Goal: Check status: Check status

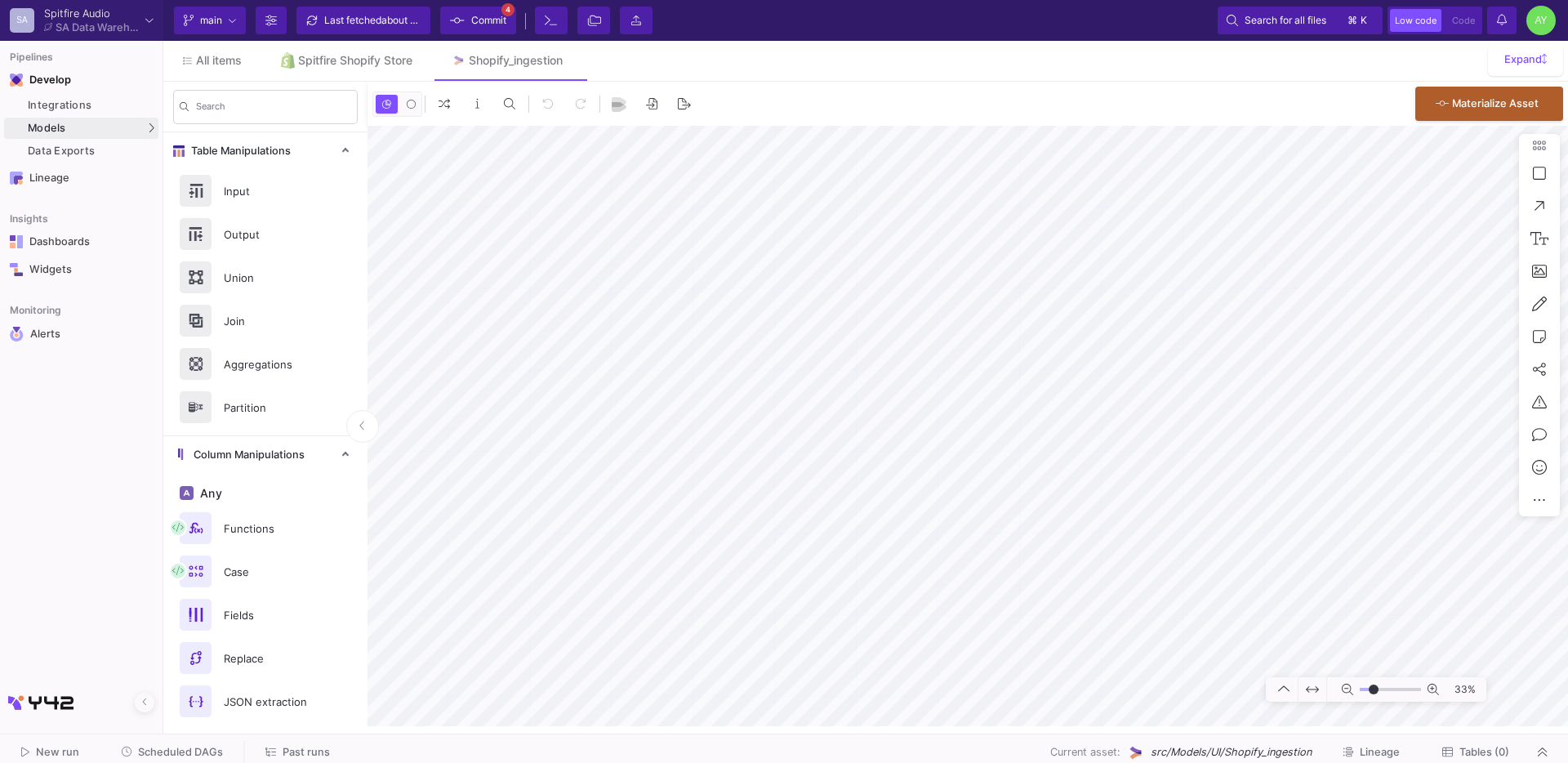
click at [286, 755] on span "Past runs" at bounding box center [306, 752] width 48 height 12
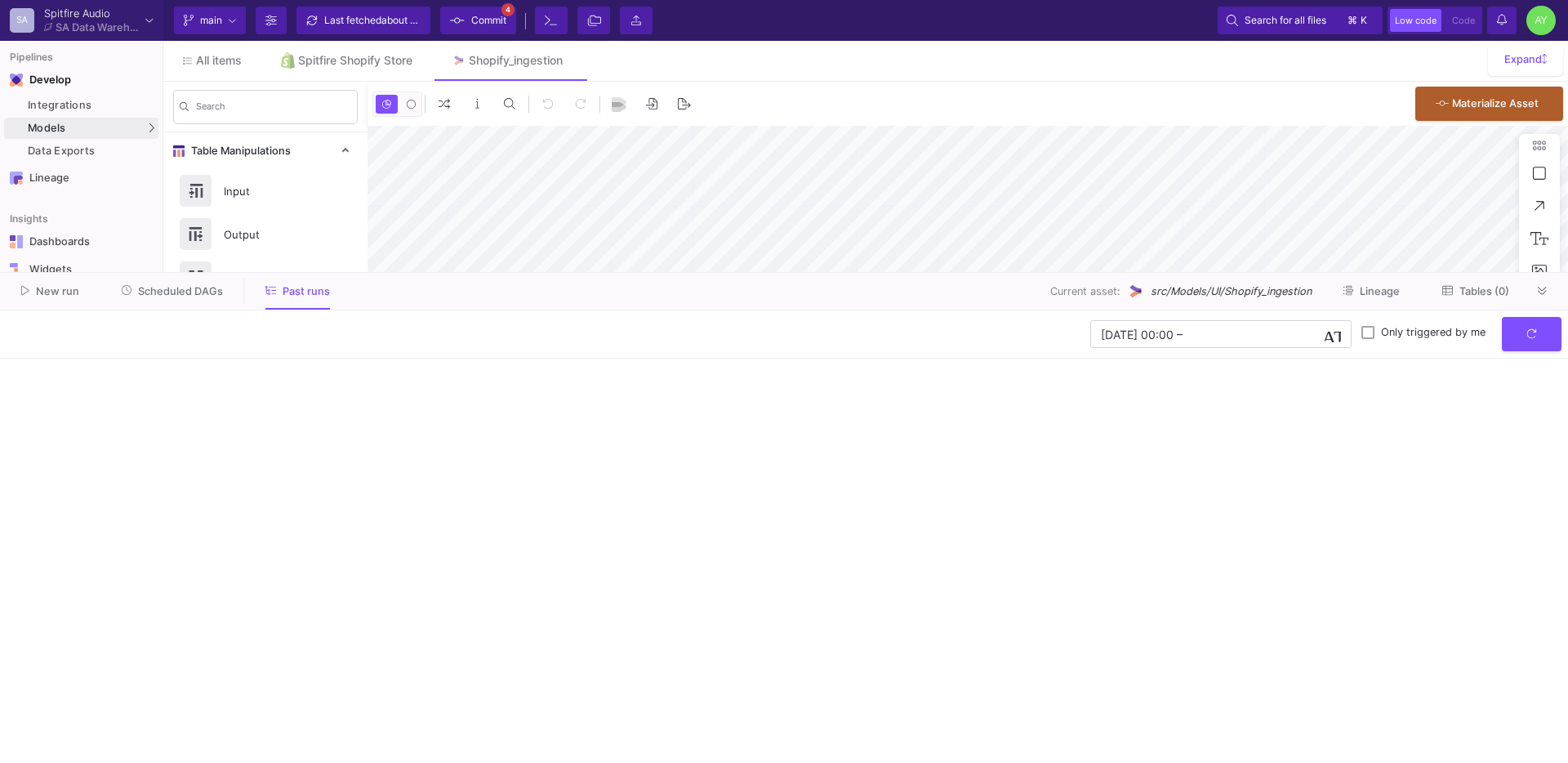
type input "-23"
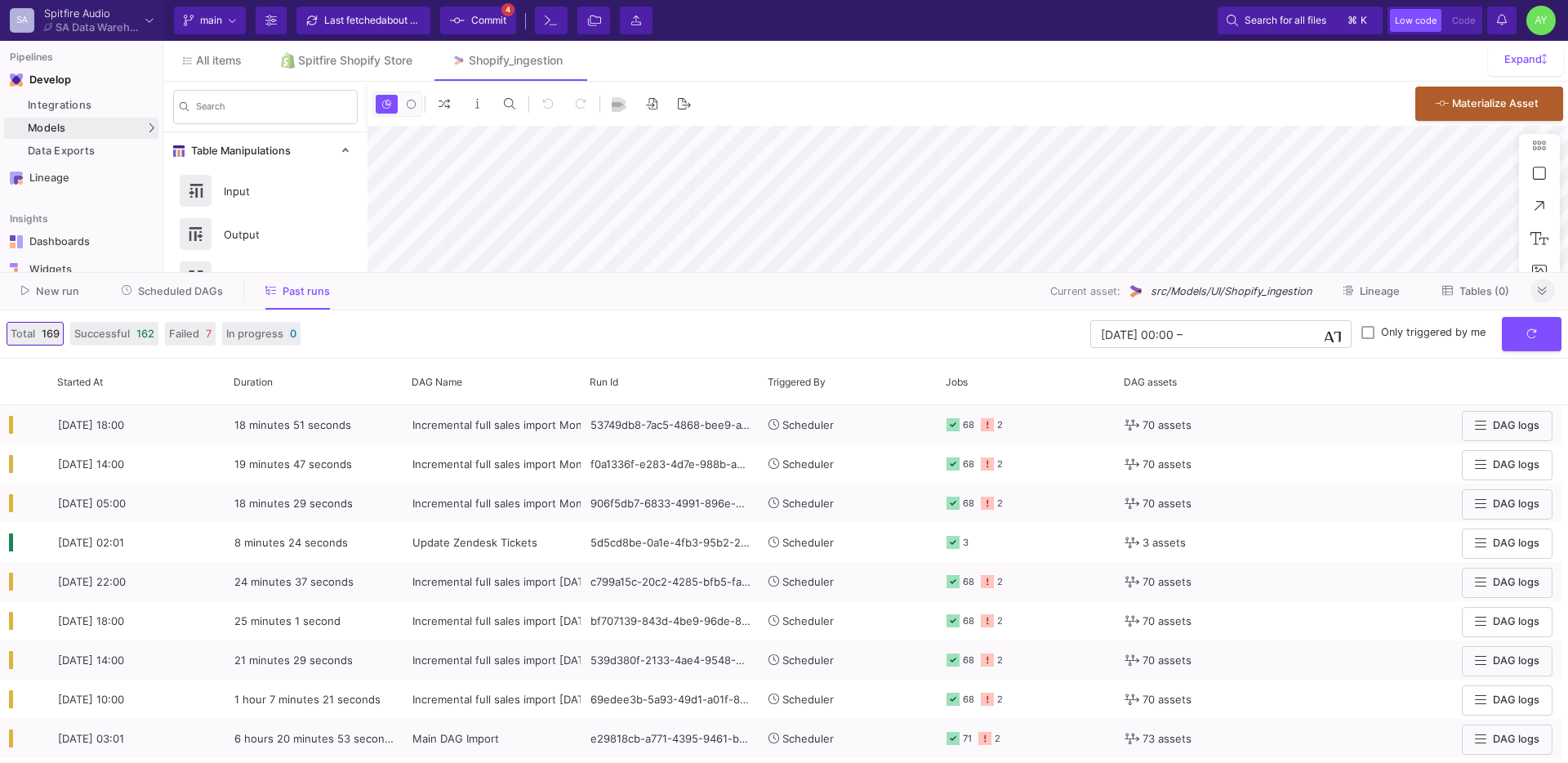
click at [1540, 299] on button at bounding box center [1542, 290] width 25 height 25
